Goal: Transaction & Acquisition: Purchase product/service

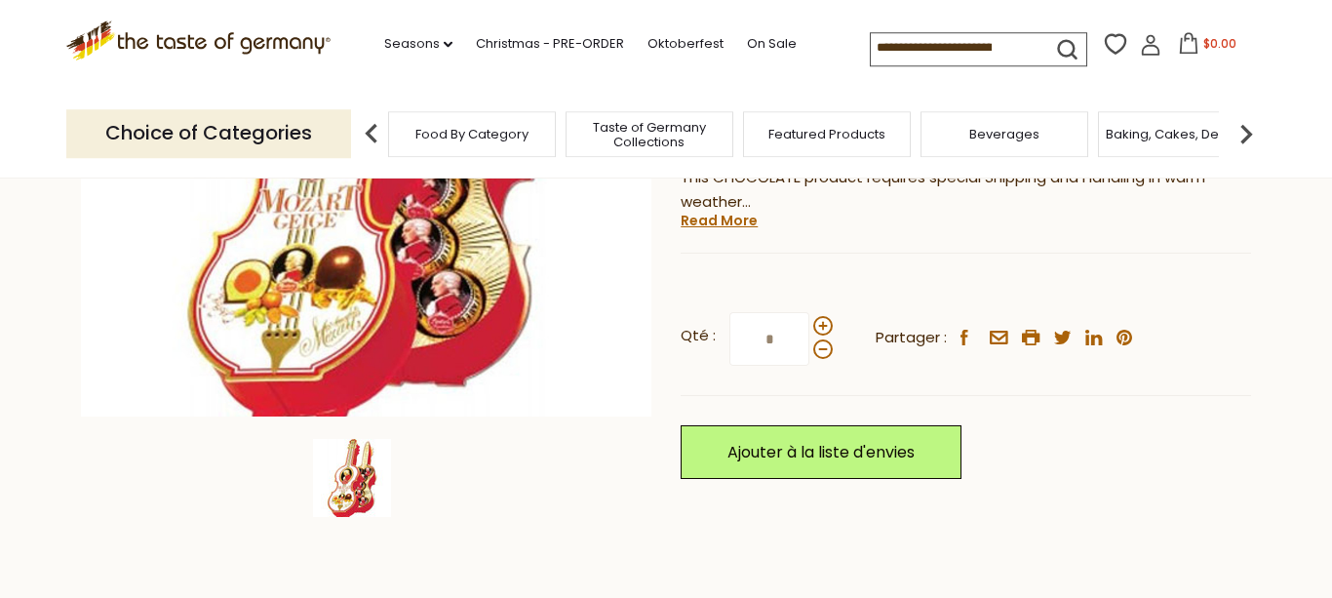
scroll to position [435, 0]
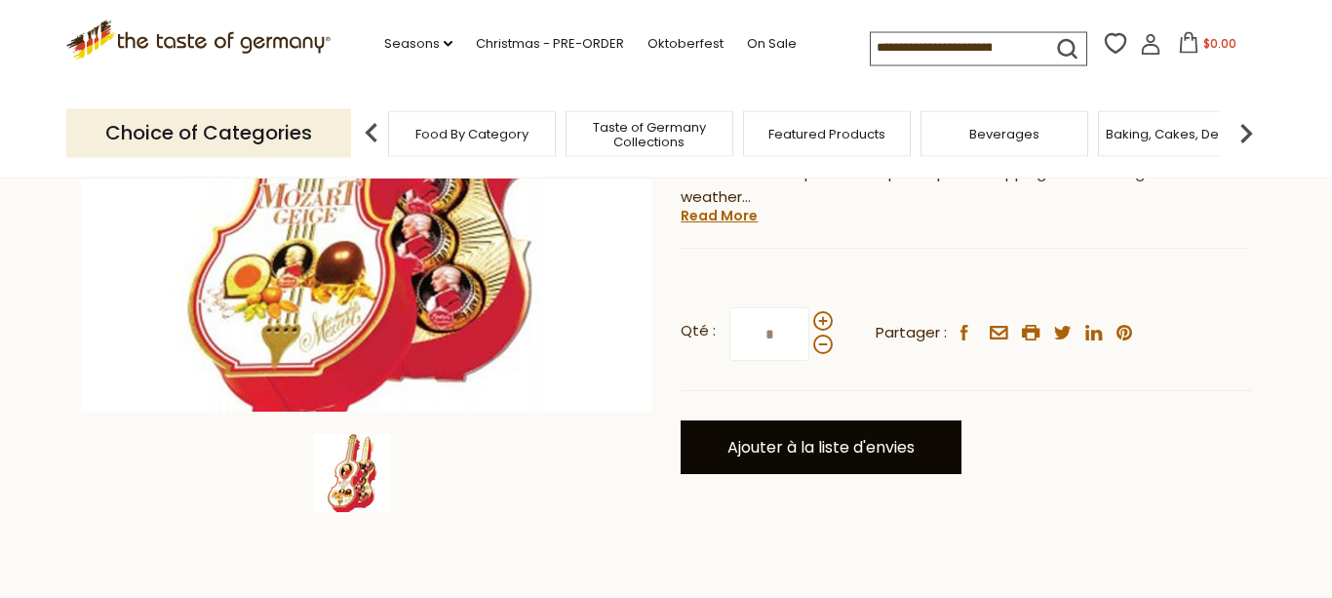
click at [907, 438] on link "Ajouter à la liste d'envies" at bounding box center [821, 447] width 281 height 54
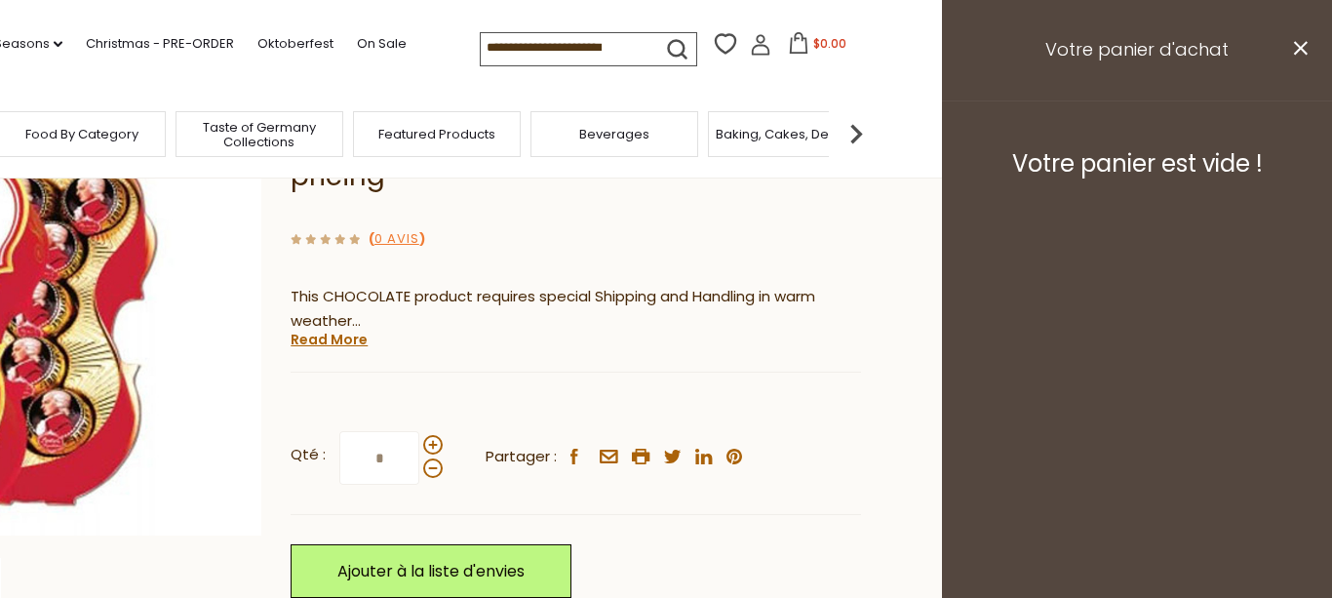
scroll to position [311, 0]
click at [1292, 49] on h3 "Votre panier d'achat" at bounding box center [1137, 50] width 390 height 100
click at [1297, 52] on icon at bounding box center [1301, 48] width 14 height 14
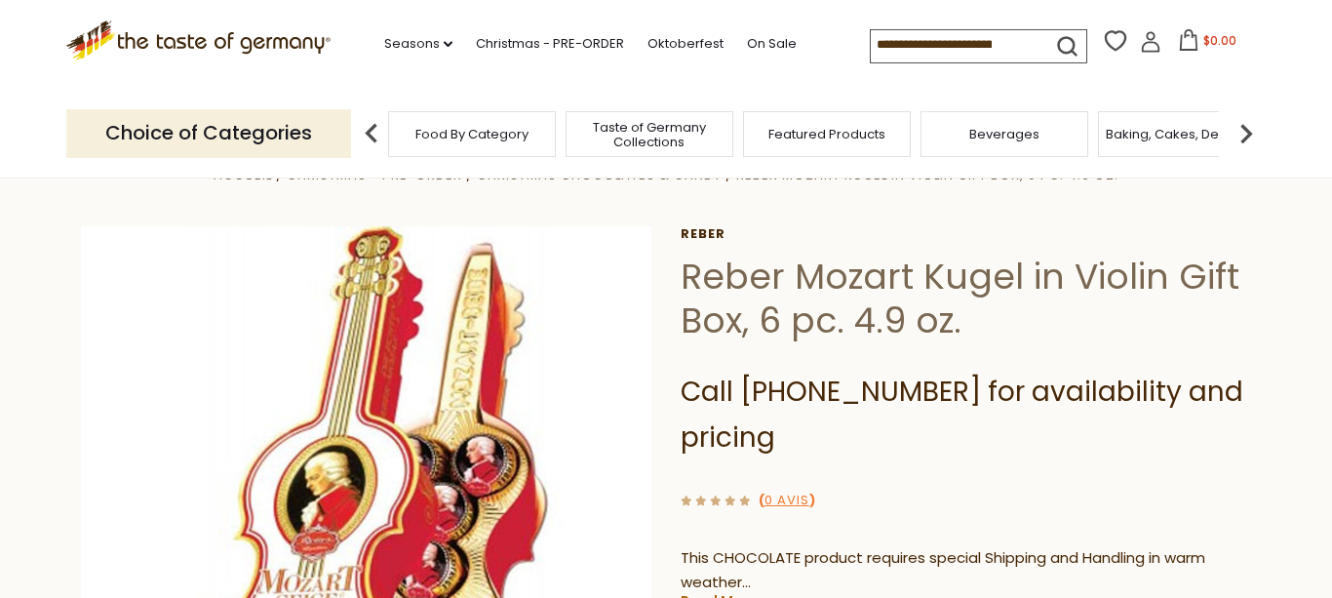
scroll to position [66, 0]
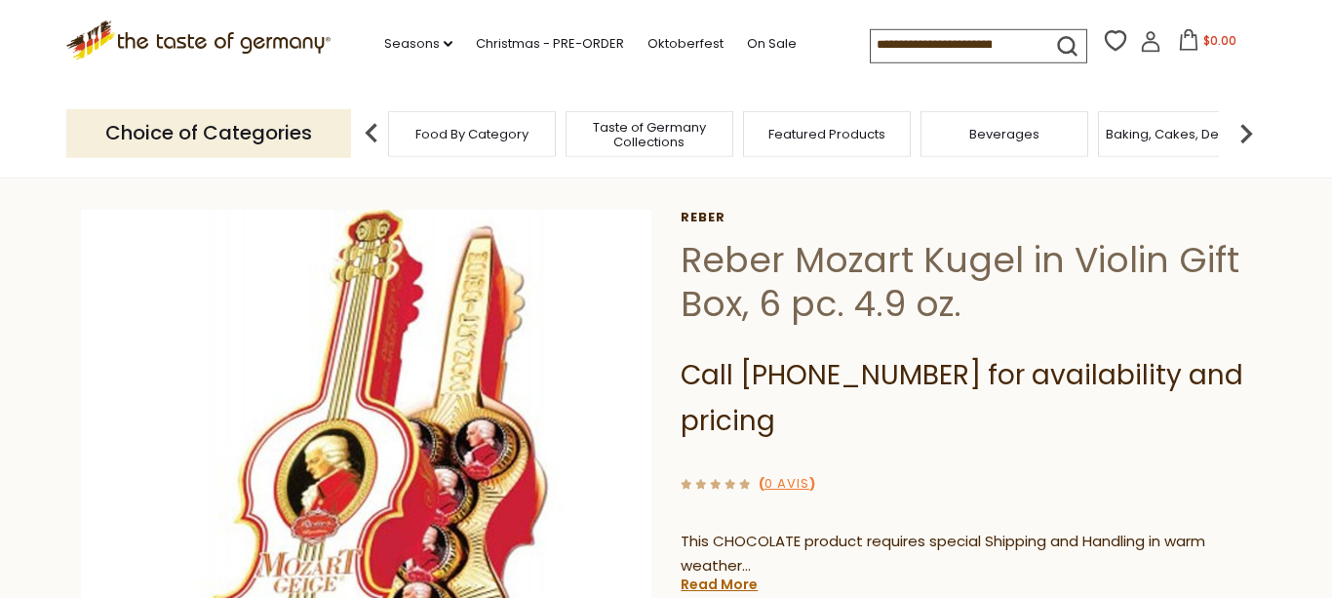
click at [1178, 39] on icon at bounding box center [1188, 39] width 21 height 21
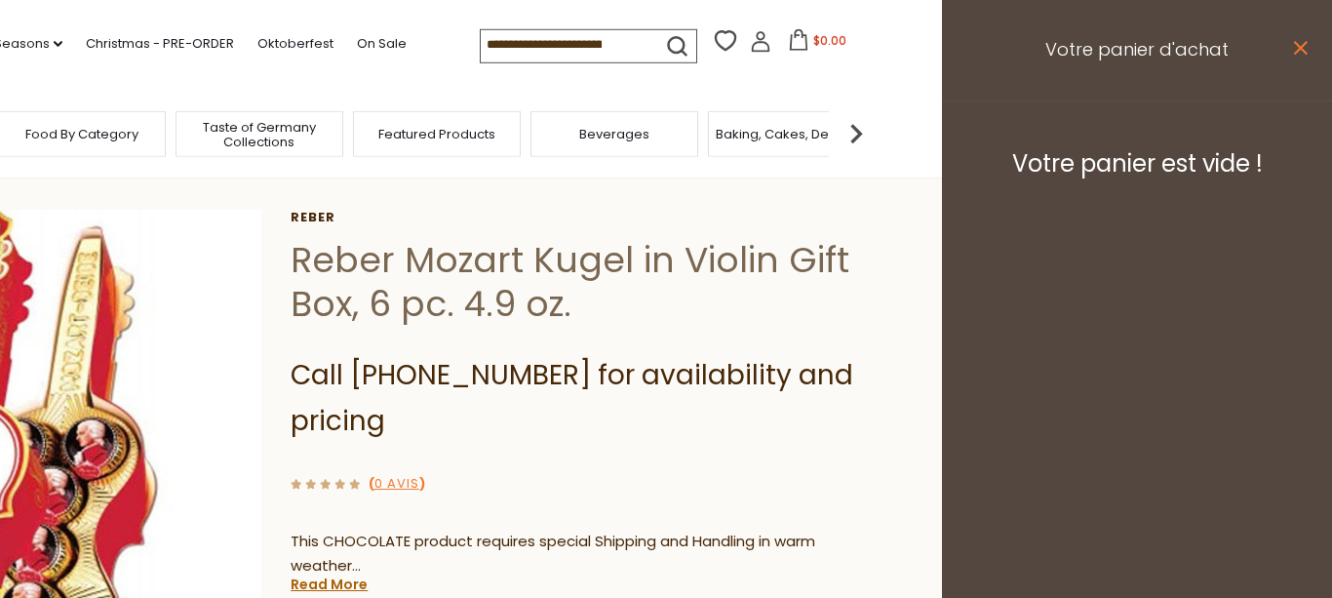
click at [1297, 45] on icon at bounding box center [1301, 48] width 14 height 14
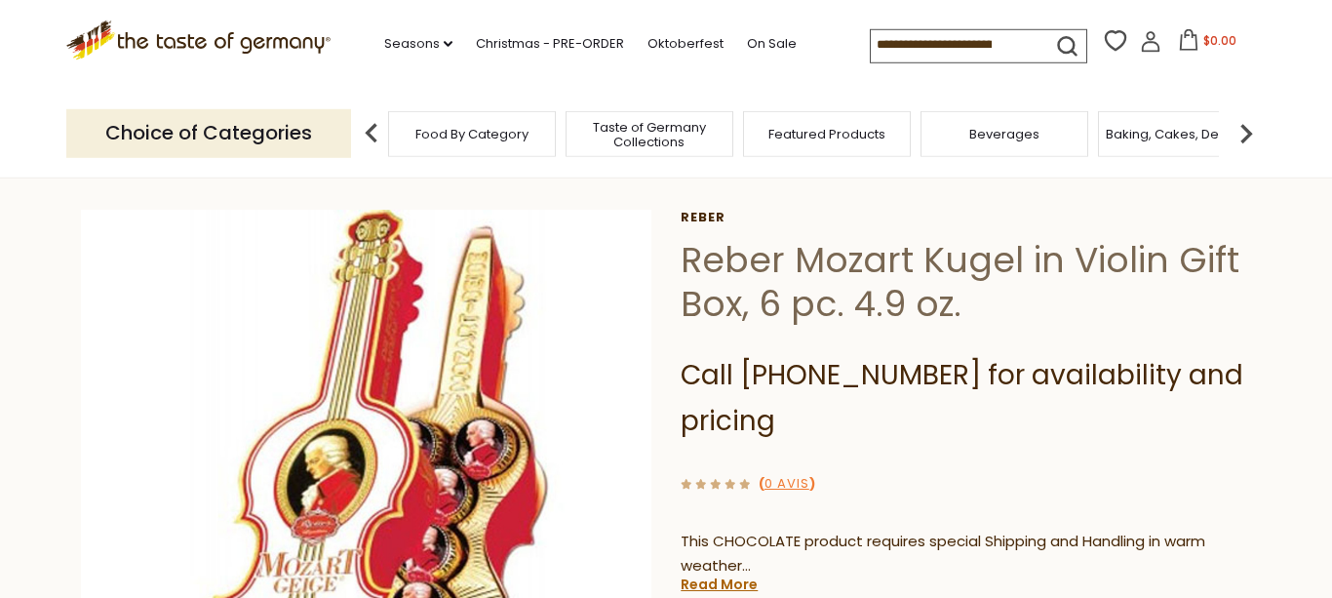
click at [1246, 127] on img at bounding box center [1246, 133] width 39 height 39
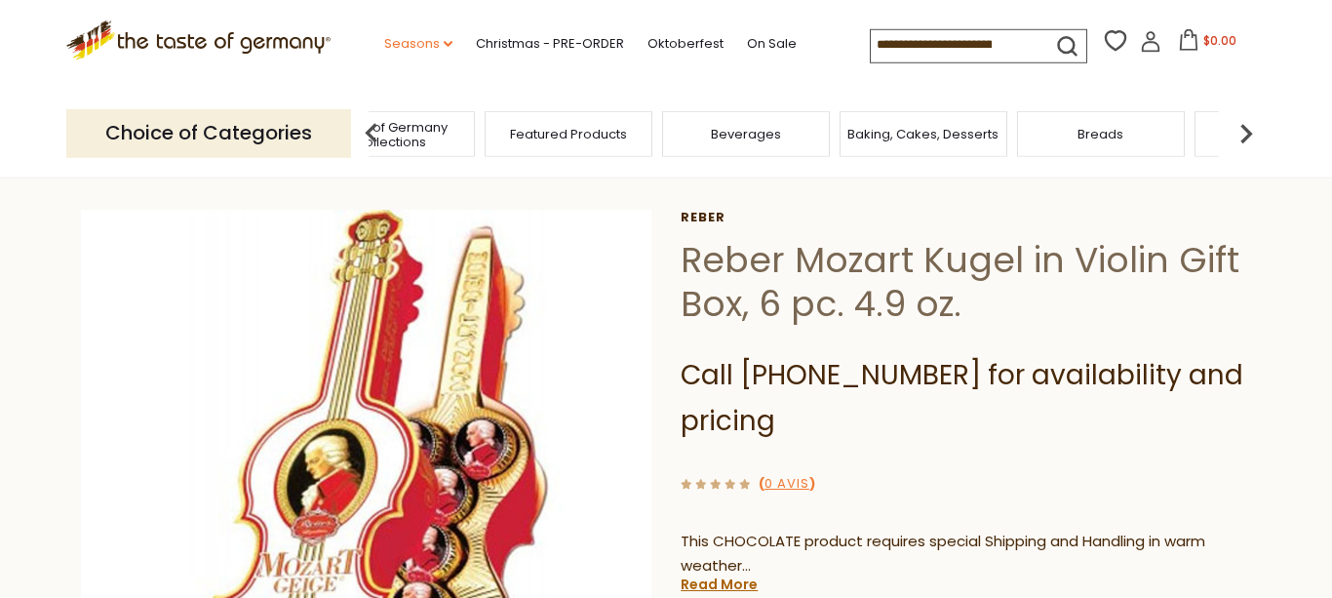
click at [384, 37] on link "Seasons dropdown_arrow" at bounding box center [418, 43] width 68 height 21
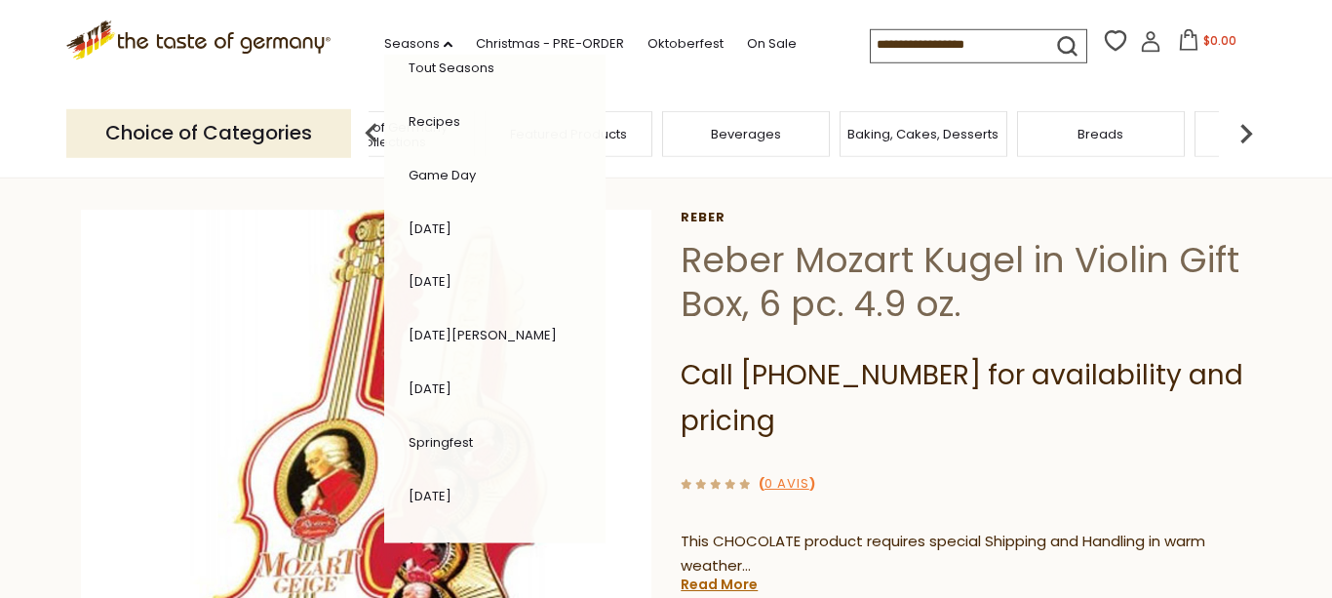
scroll to position [0, 0]
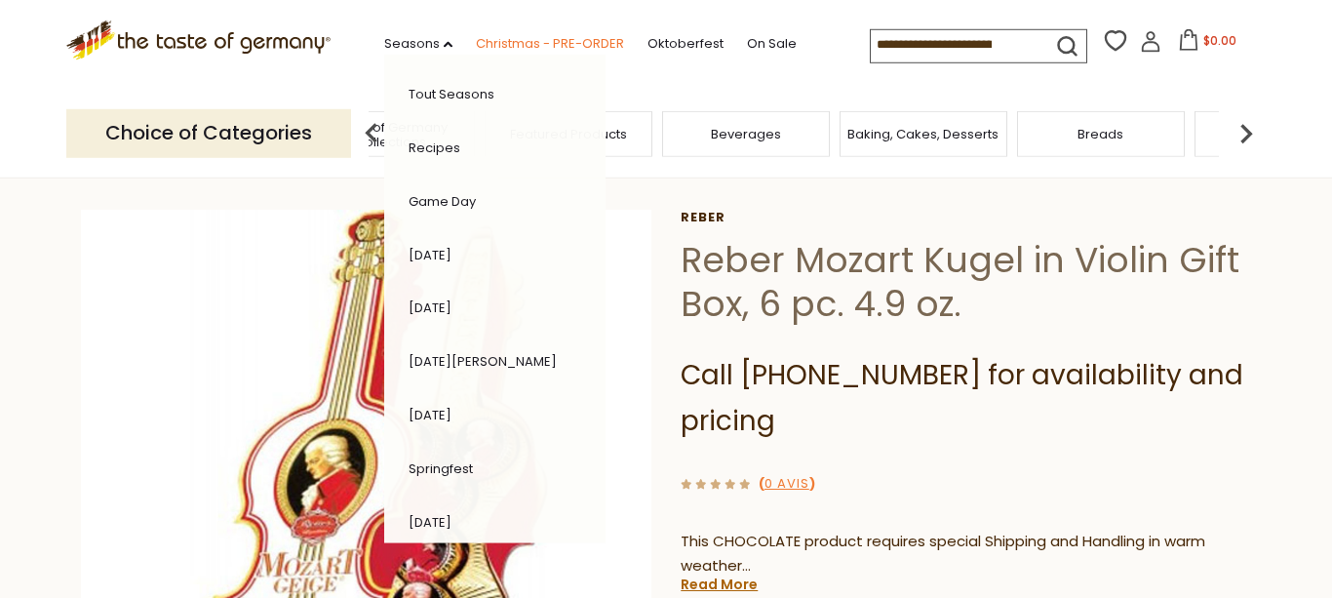
click at [476, 47] on link "Christmas - PRE-ORDER" at bounding box center [550, 43] width 148 height 21
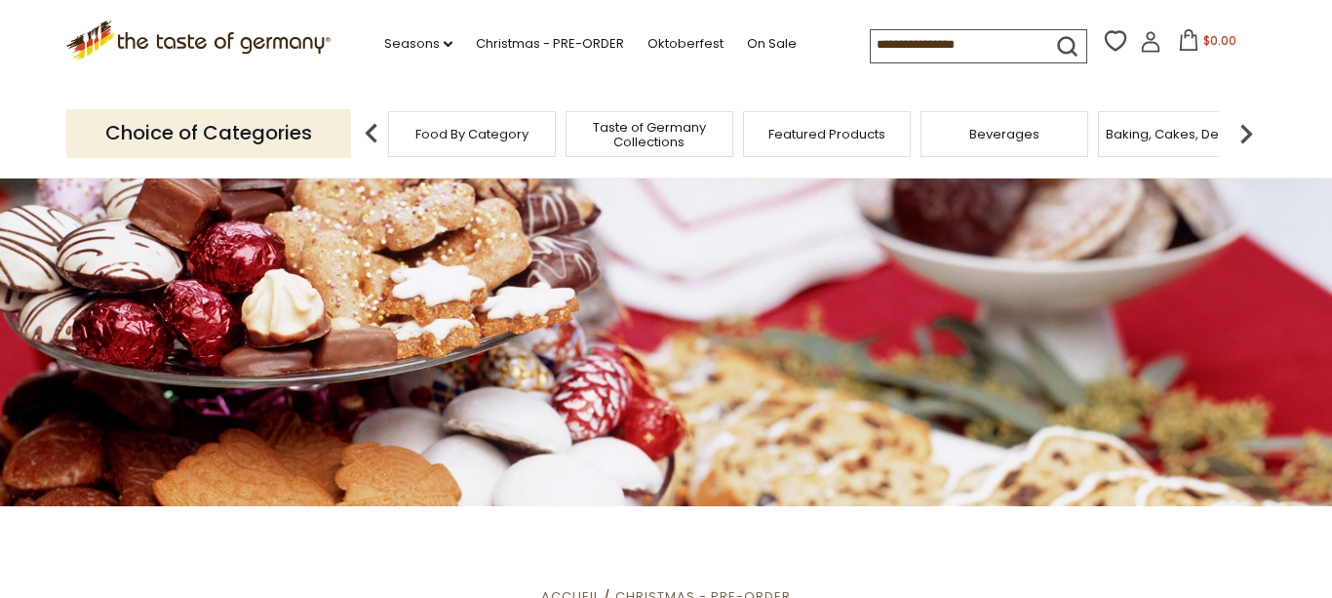
click at [1298, 40] on section ".st0{fill:#EDD300;} .st1{fill:#D33E21;} .st0{fill:#EDD300;} .st1{fill:#D33E21;}…" at bounding box center [666, 45] width 1332 height 90
click at [1054, 34] on icon "submit" at bounding box center [1067, 46] width 26 height 26
